Goal: Task Accomplishment & Management: Complete application form

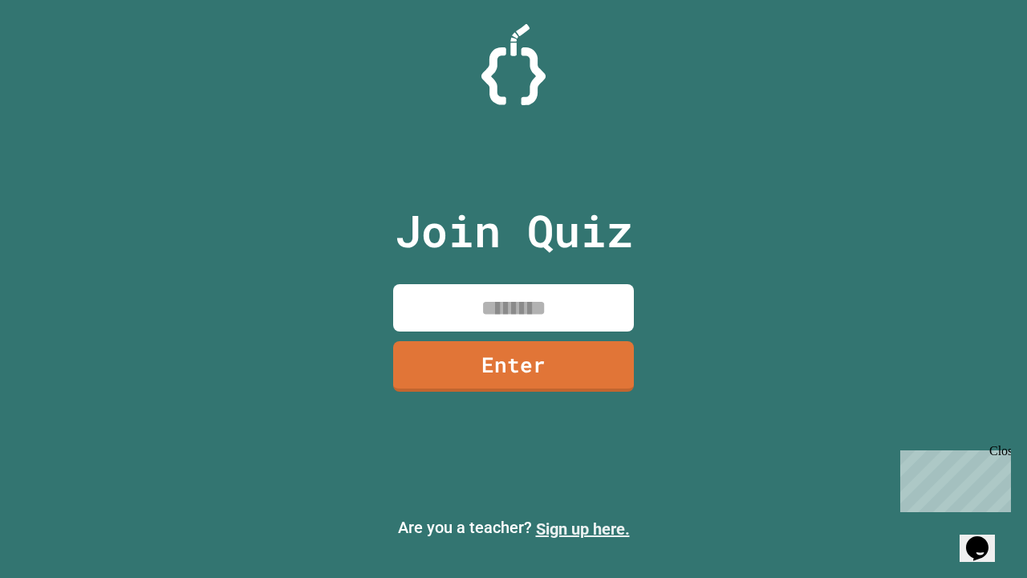
click at [582, 529] on link "Sign up here." at bounding box center [583, 528] width 94 height 19
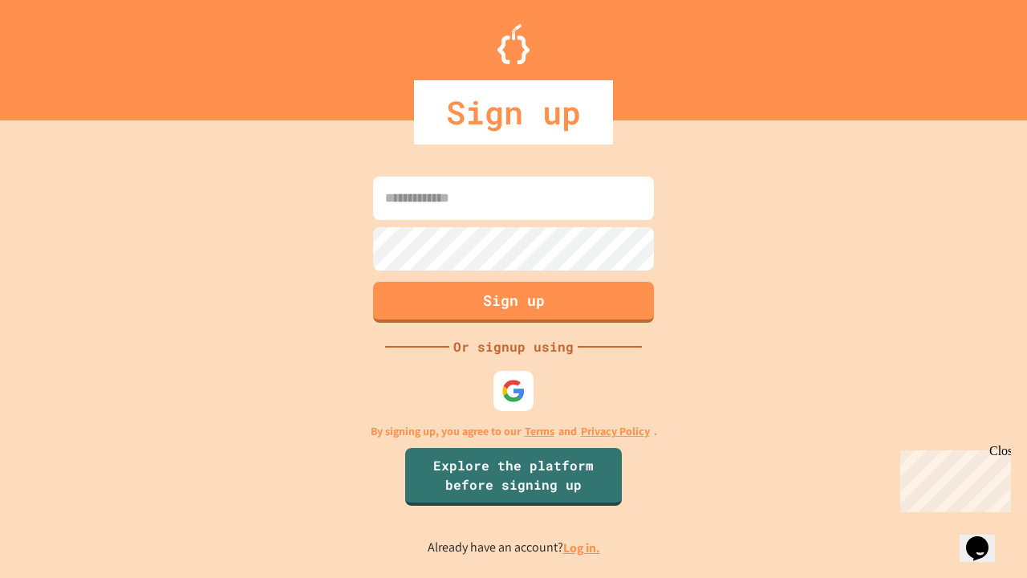
click at [582, 547] on link "Log in." at bounding box center [581, 547] width 37 height 17
